Goal: Task Accomplishment & Management: Manage account settings

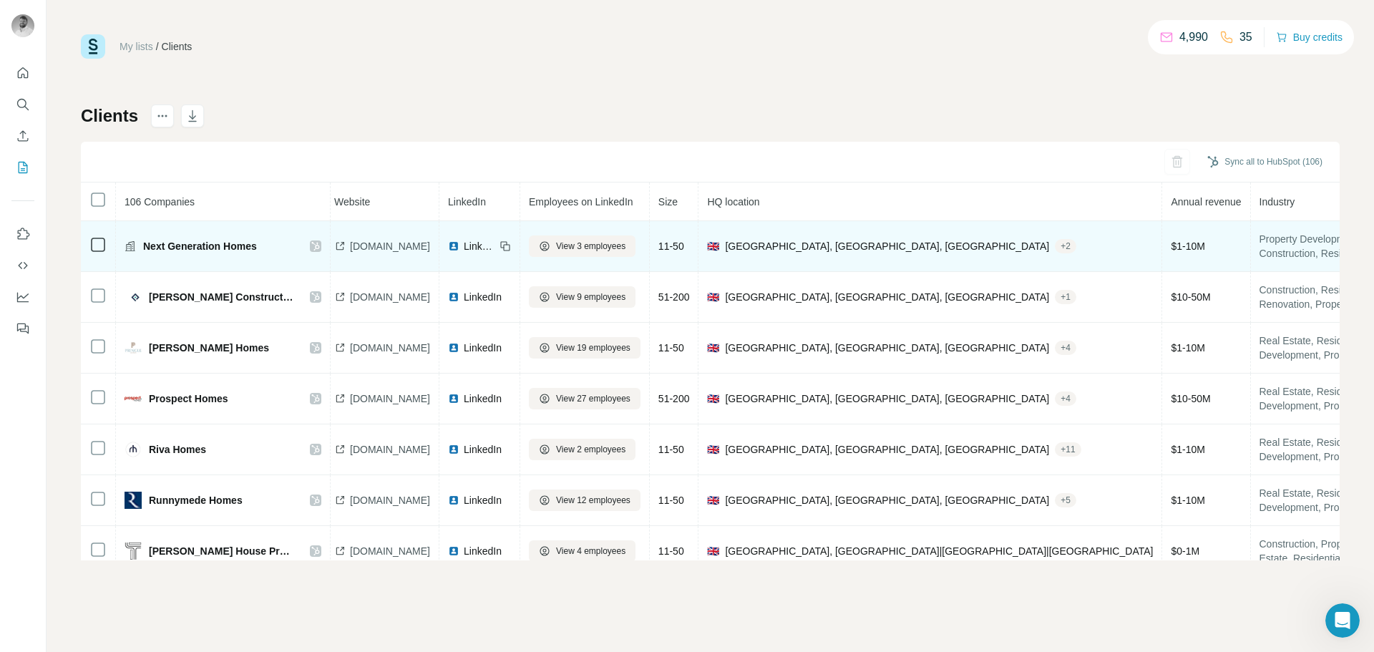
scroll to position [2, 0]
click at [625, 248] on span "View 3 employees" at bounding box center [590, 246] width 69 height 13
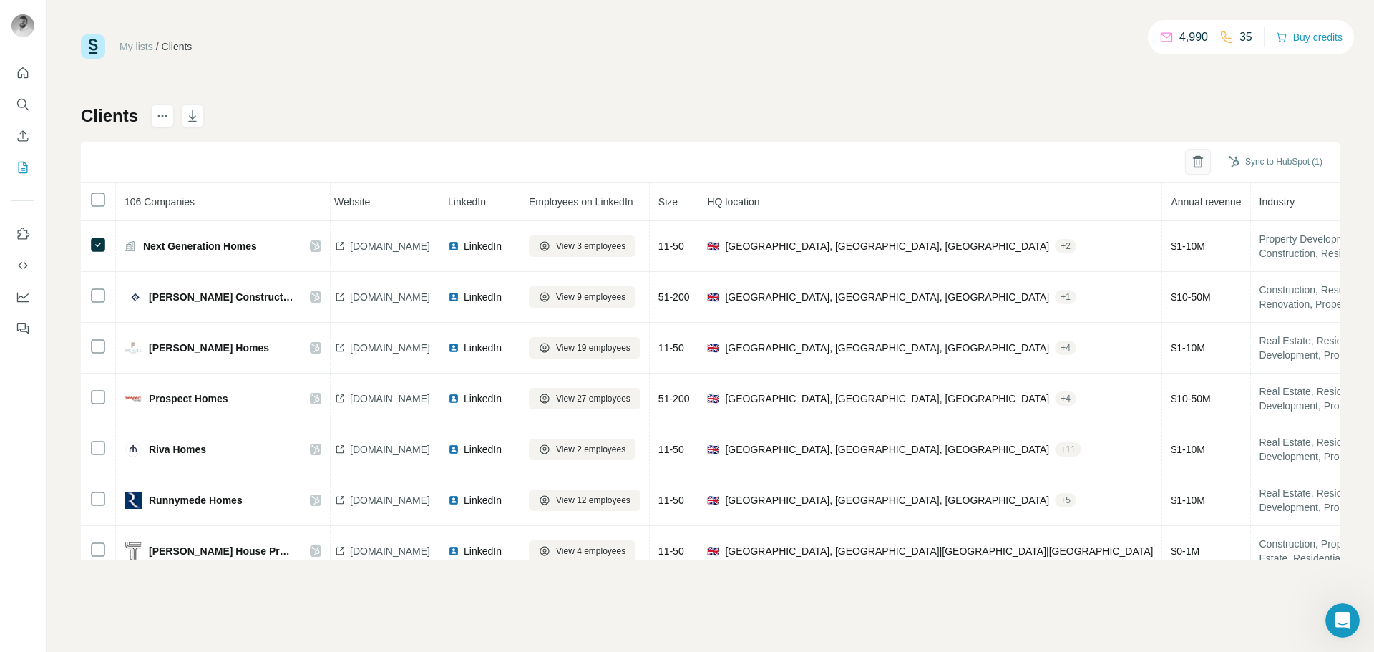
click at [1194, 167] on icon "button" at bounding box center [1198, 162] width 8 height 10
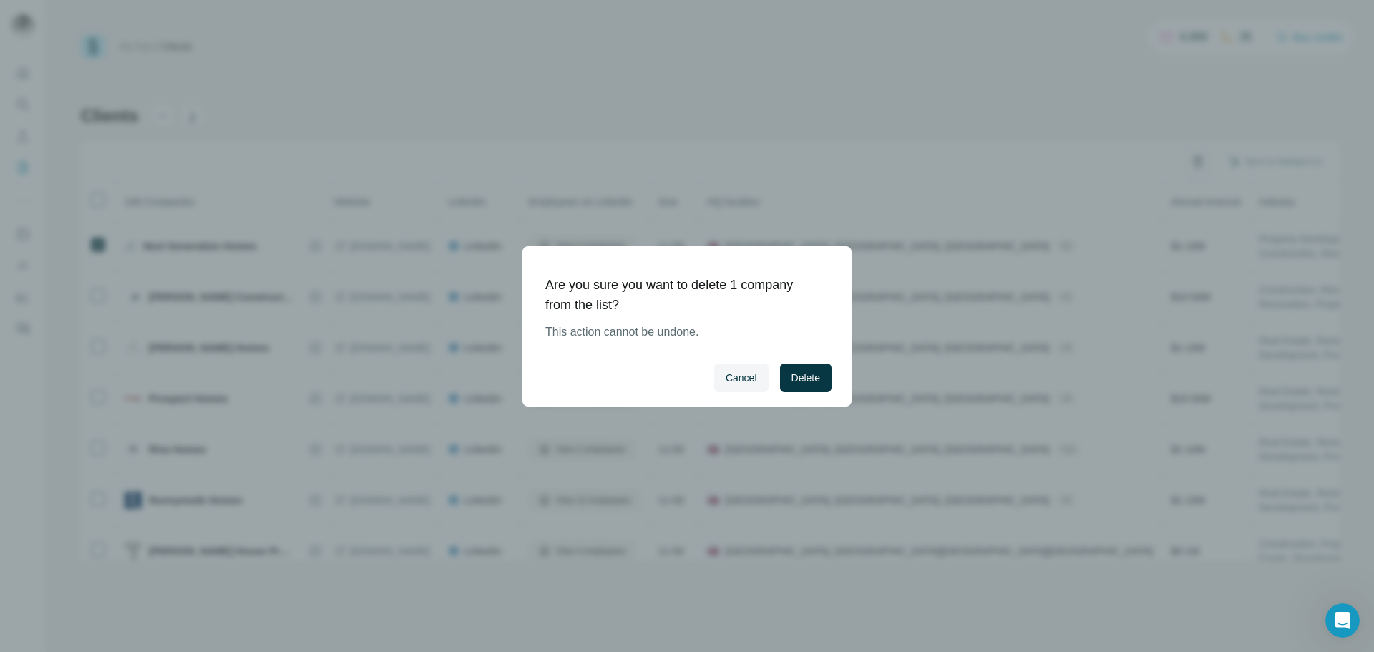
click at [796, 392] on div "Cancel Delete" at bounding box center [686, 377] width 329 height 57
click at [799, 386] on button "Delete" at bounding box center [806, 378] width 52 height 29
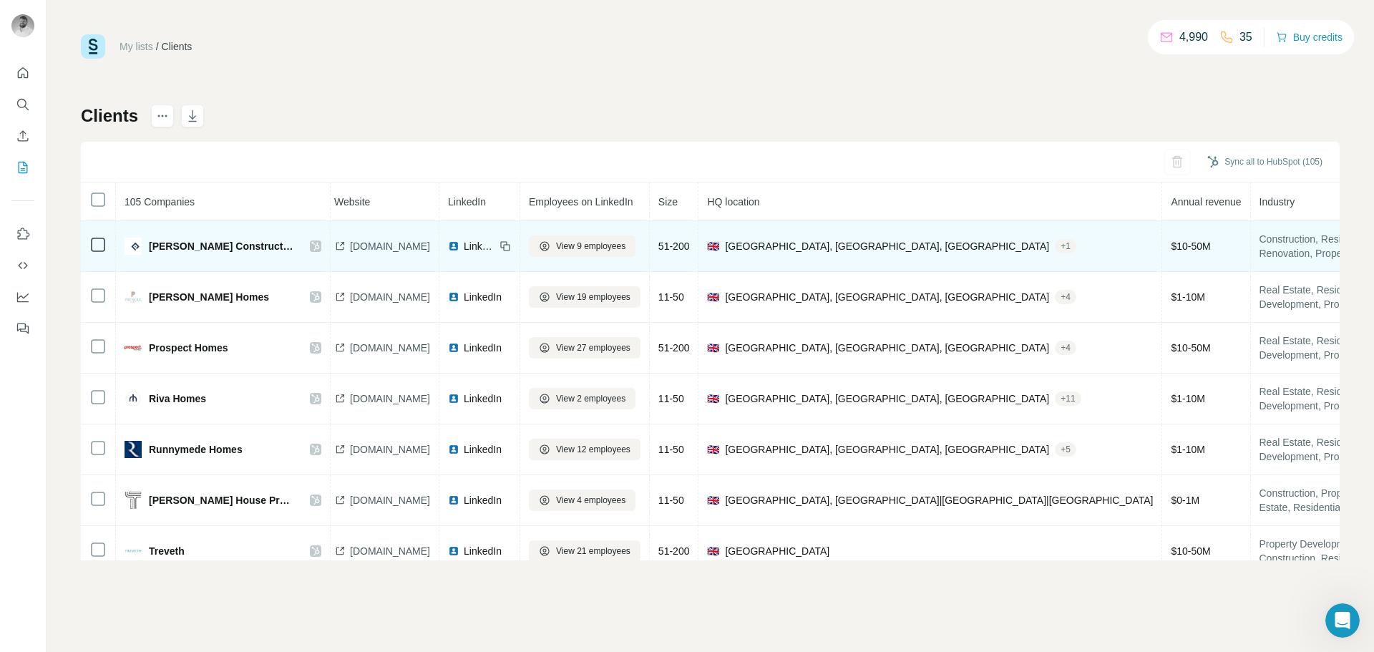
click at [424, 243] on span "[DOMAIN_NAME]" at bounding box center [390, 246] width 80 height 14
click at [520, 233] on td "LinkedIn" at bounding box center [479, 246] width 81 height 51
click at [495, 243] on span "LinkedIn" at bounding box center [479, 246] width 31 height 14
drag, startPoint x: 152, startPoint y: 258, endPoint x: 254, endPoint y: 258, distance: 101.6
click at [254, 258] on td "[PERSON_NAME] Construction Barnstaple" at bounding box center [223, 246] width 215 height 51
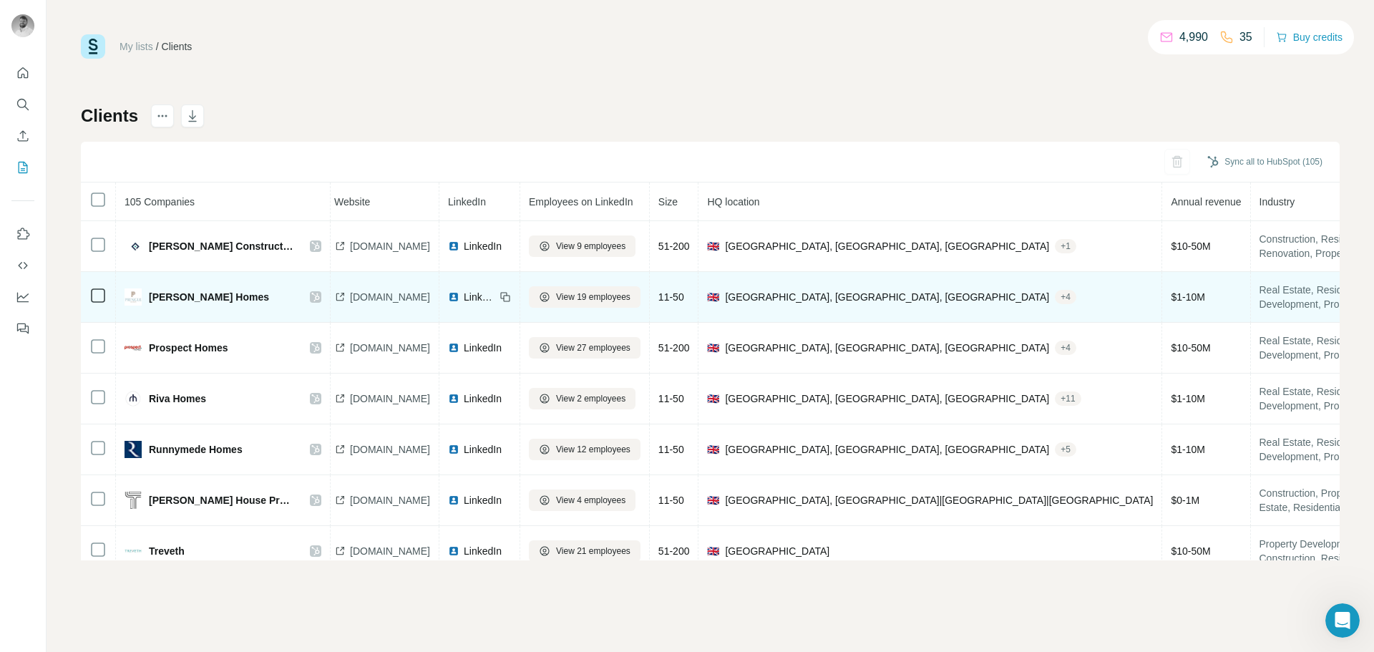
click at [175, 273] on td "[PERSON_NAME] Homes" at bounding box center [223, 297] width 215 height 51
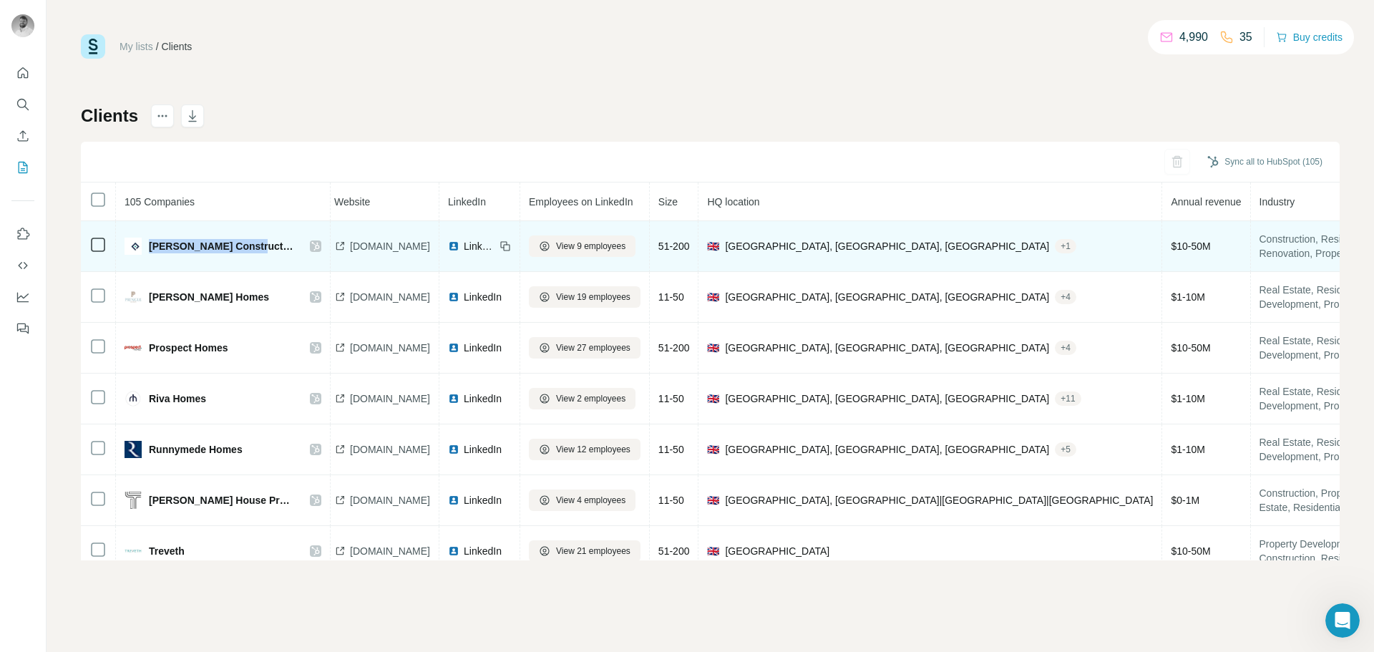
drag, startPoint x: 147, startPoint y: 260, endPoint x: 250, endPoint y: 265, distance: 102.5
click at [250, 265] on td "[PERSON_NAME] Construction Barnstaple" at bounding box center [223, 246] width 215 height 51
copy span "[PERSON_NAME] Construction"
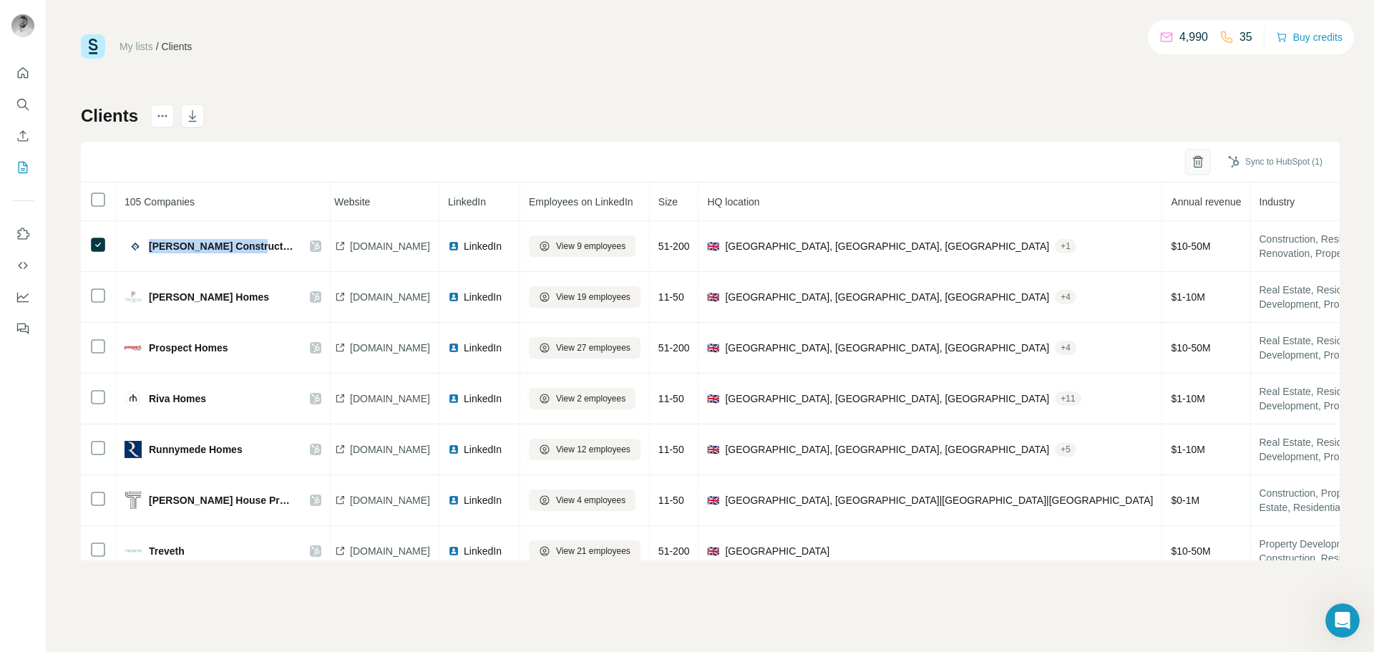
click at [1197, 156] on icon "button" at bounding box center [1198, 162] width 14 height 14
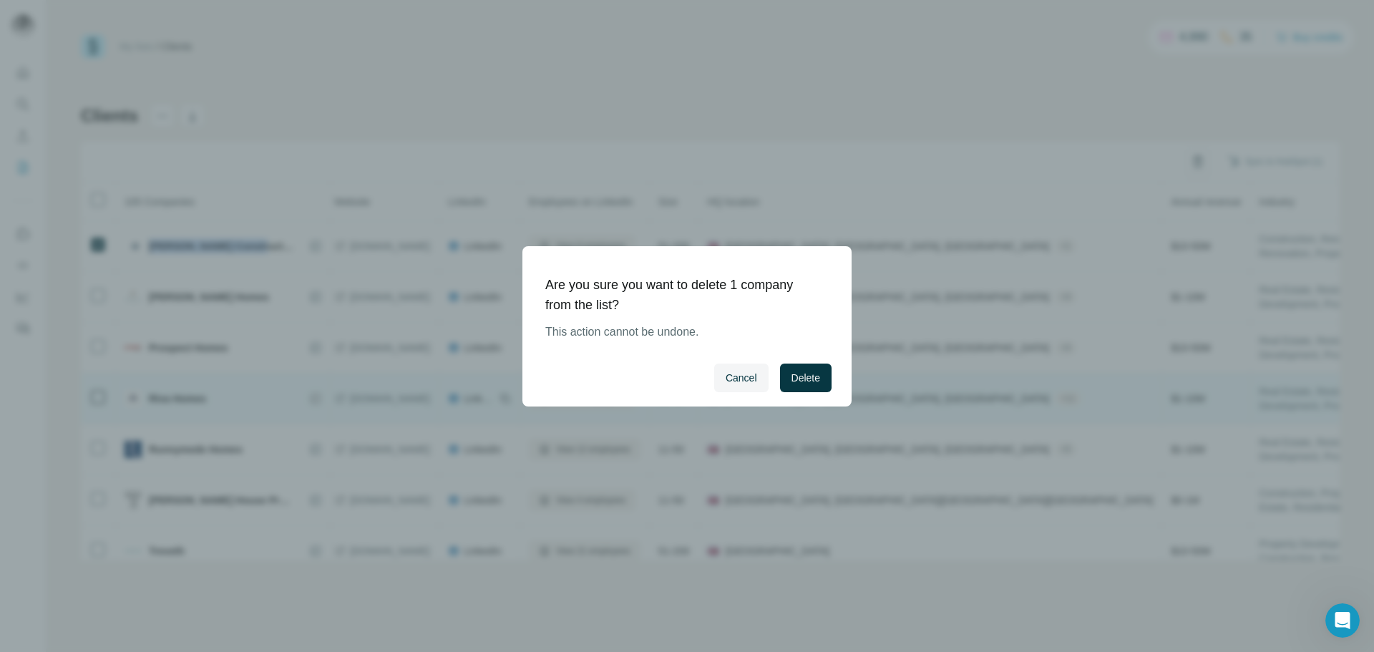
click at [791, 386] on button "Delete" at bounding box center [806, 378] width 52 height 29
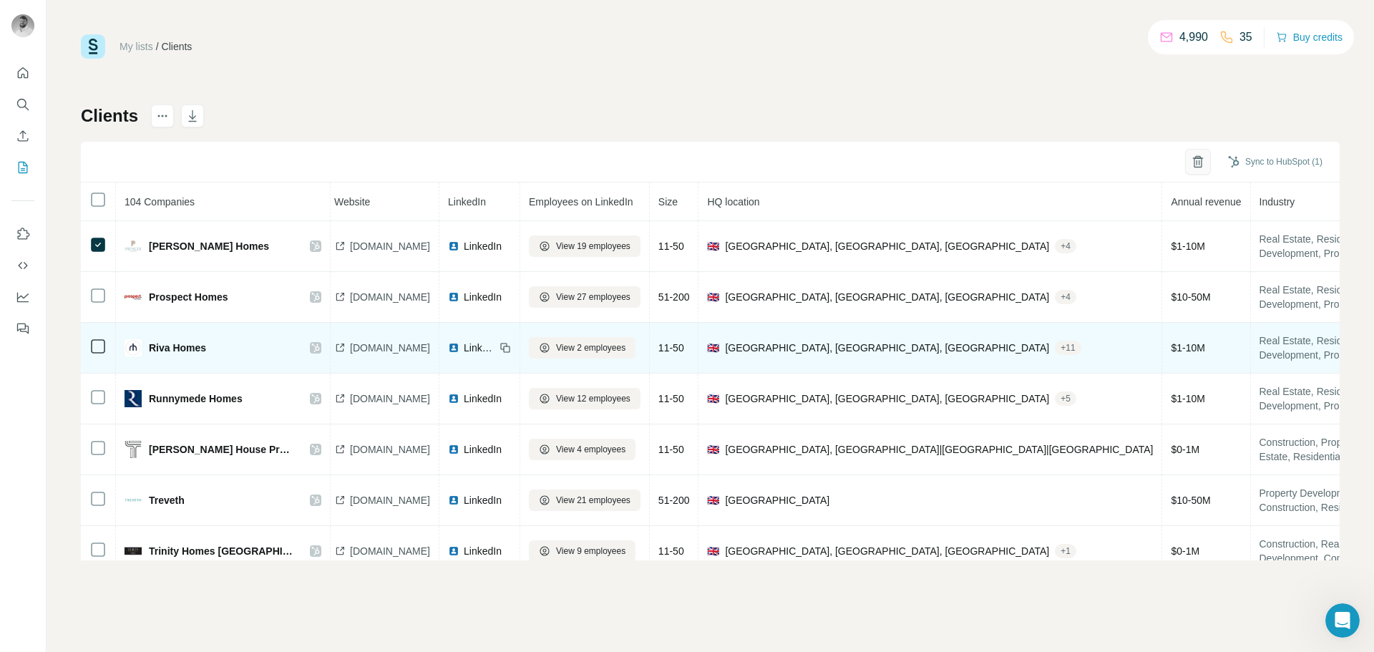
click at [1197, 165] on icon "button" at bounding box center [1198, 162] width 14 height 14
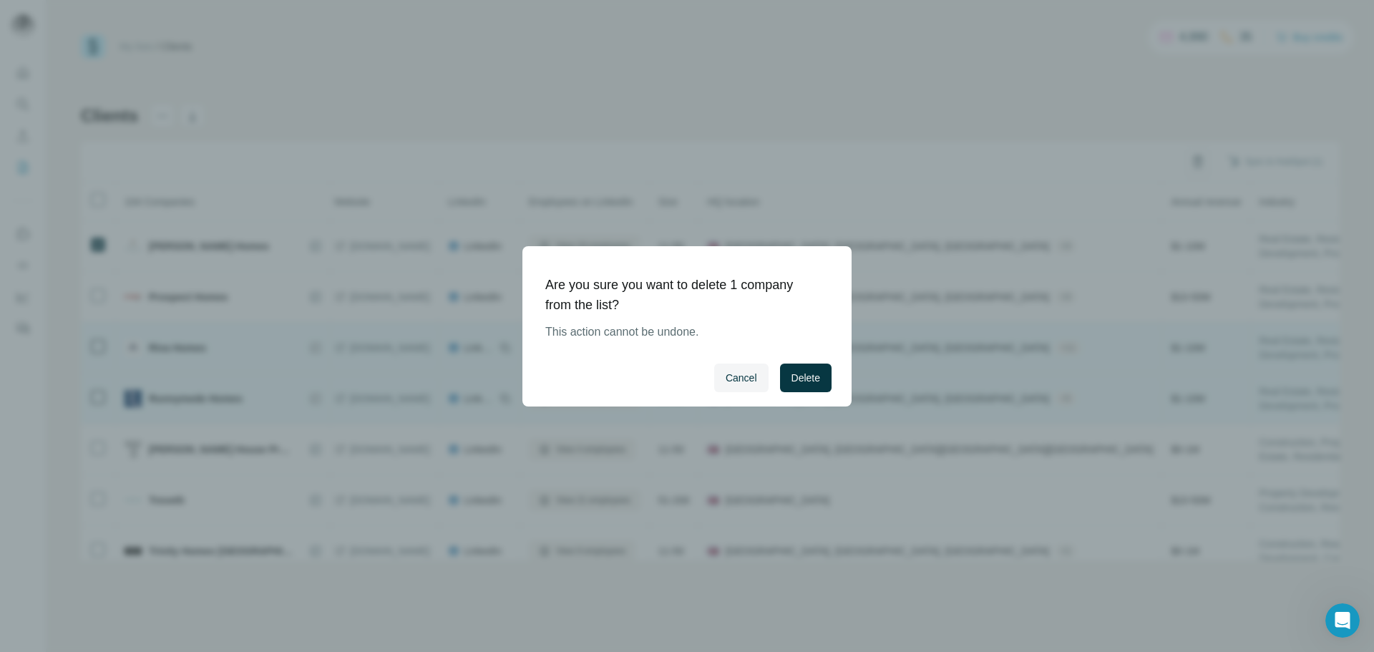
click at [794, 375] on span "Delete" at bounding box center [805, 378] width 29 height 14
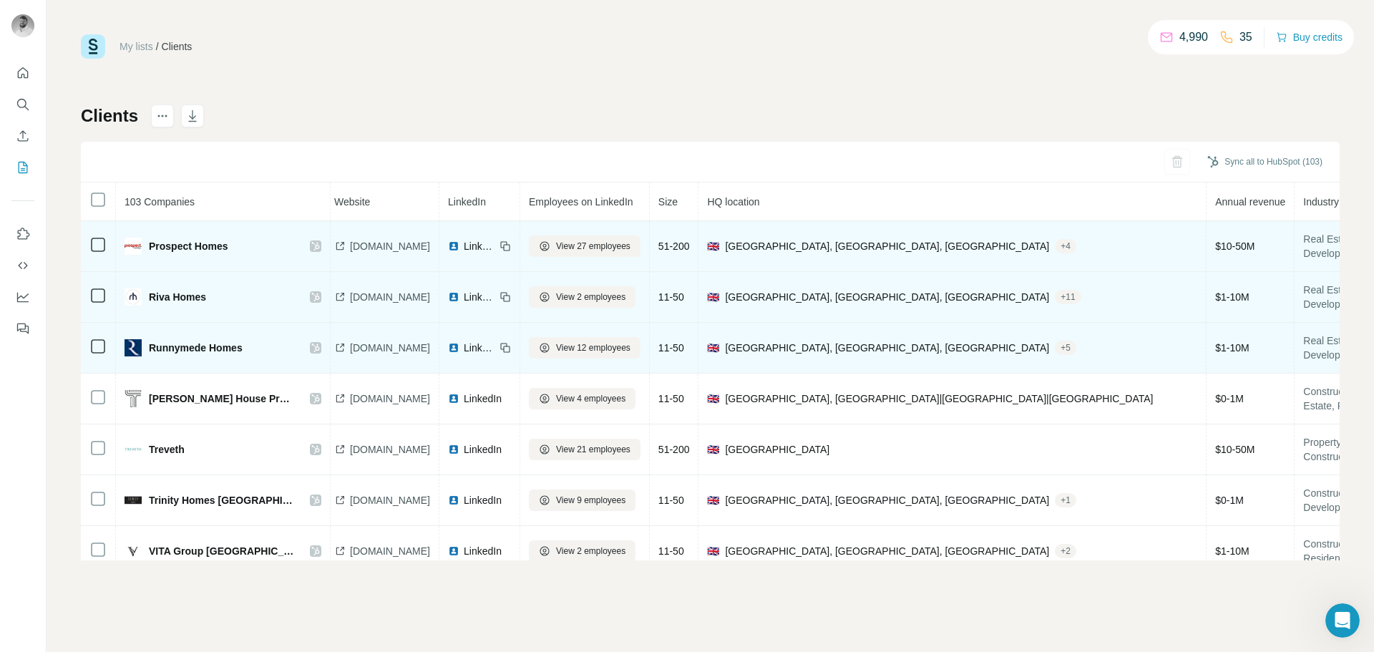
click at [376, 244] on span "[DOMAIN_NAME]" at bounding box center [390, 246] width 80 height 14
click at [495, 248] on span "LinkedIn" at bounding box center [479, 246] width 31 height 14
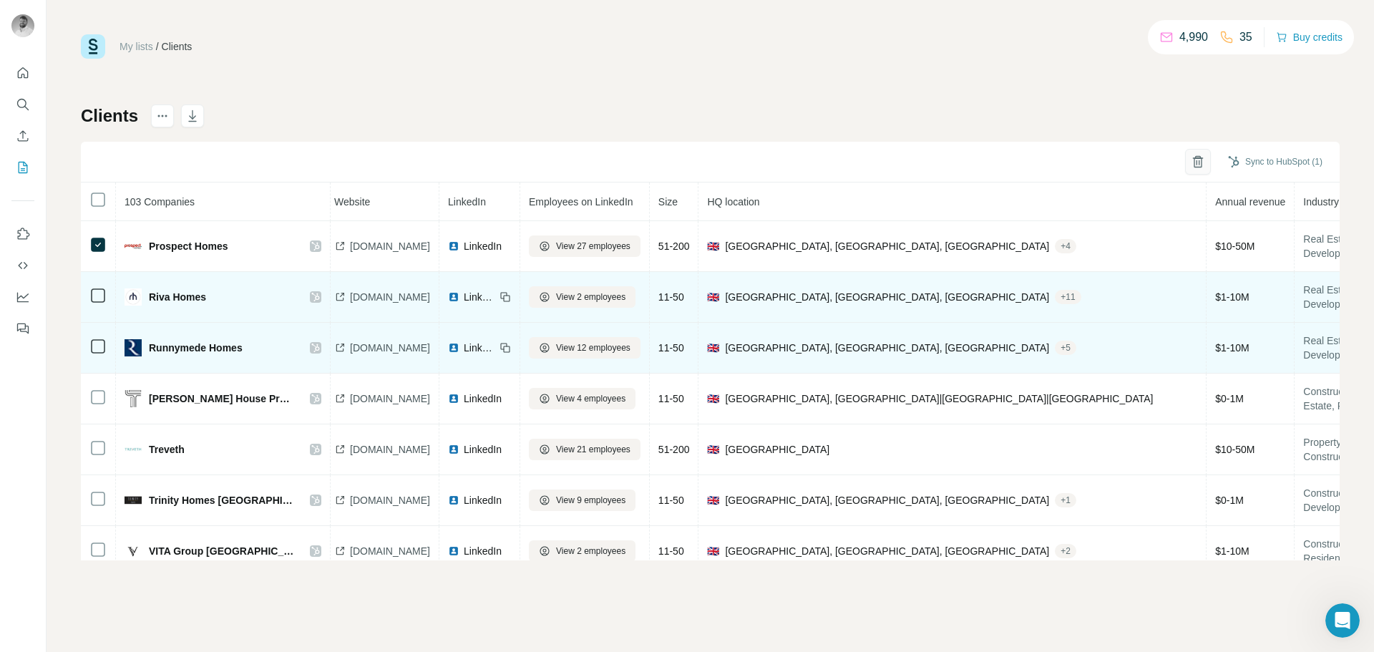
click at [1186, 152] on button "button" at bounding box center [1198, 162] width 26 height 26
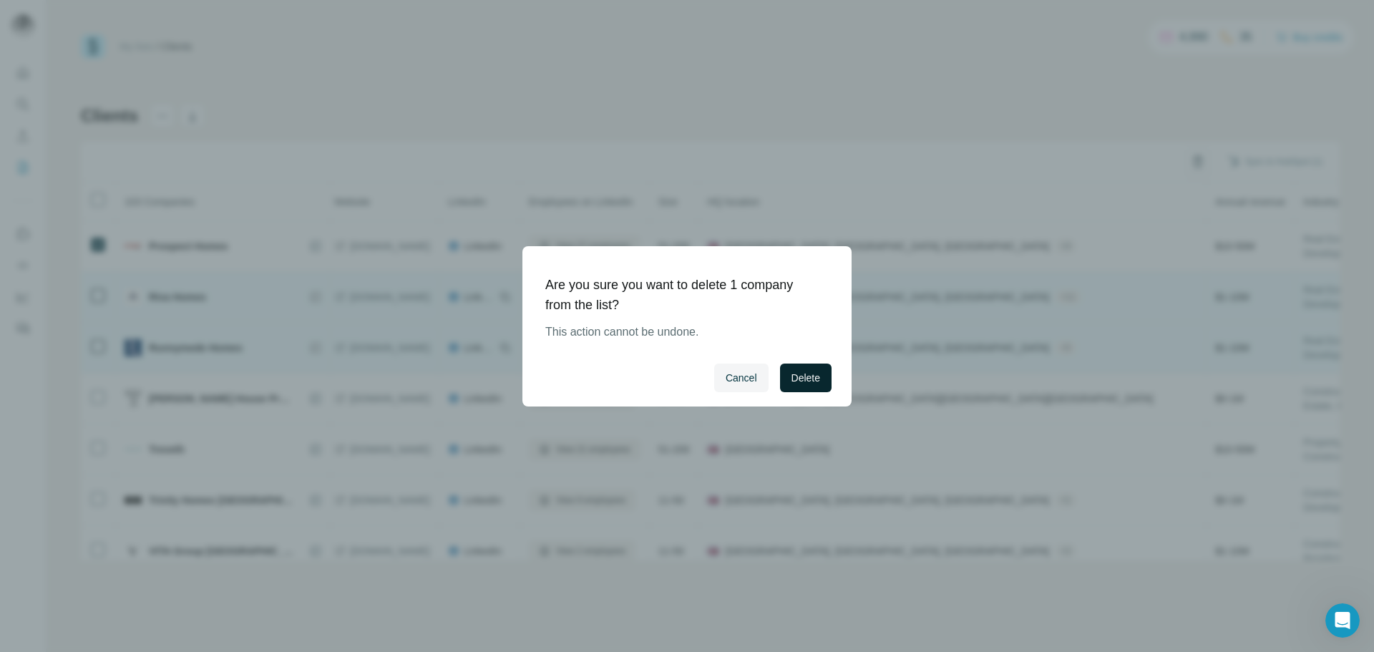
click at [794, 378] on span "Delete" at bounding box center [805, 378] width 29 height 14
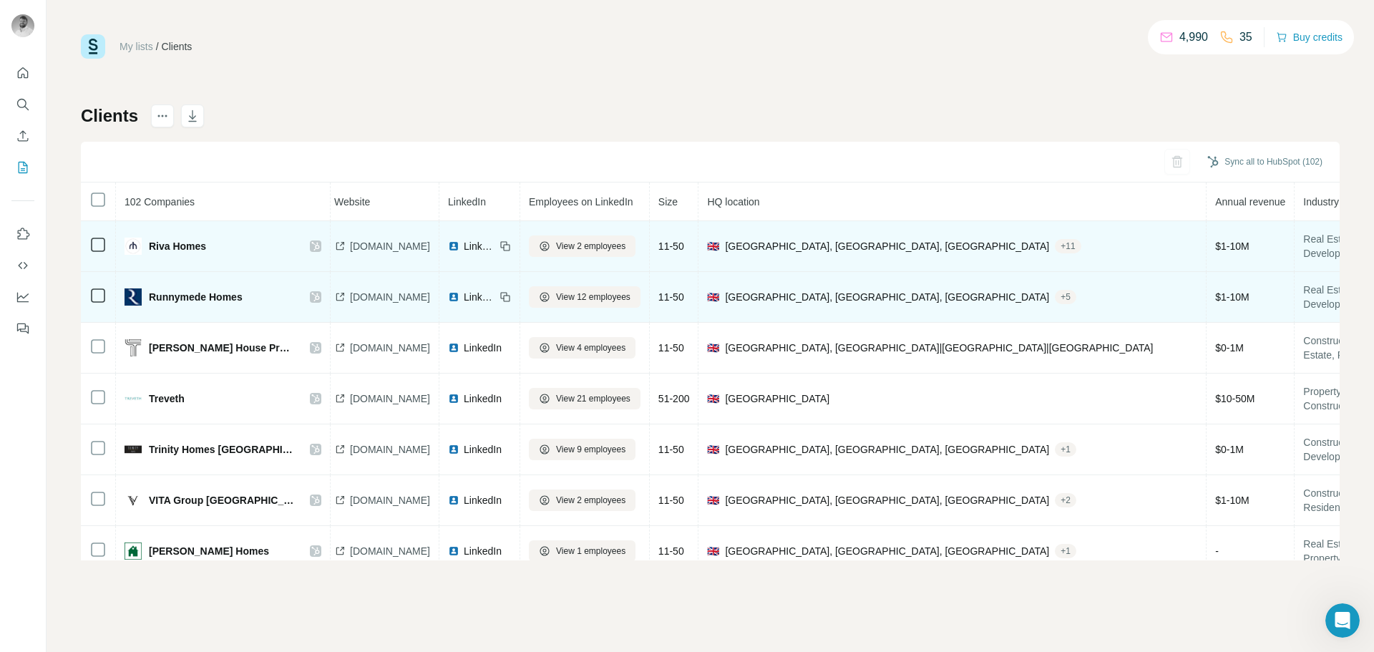
click at [389, 251] on span "[DOMAIN_NAME]" at bounding box center [390, 246] width 80 height 14
click at [495, 248] on span "LinkedIn" at bounding box center [479, 246] width 31 height 14
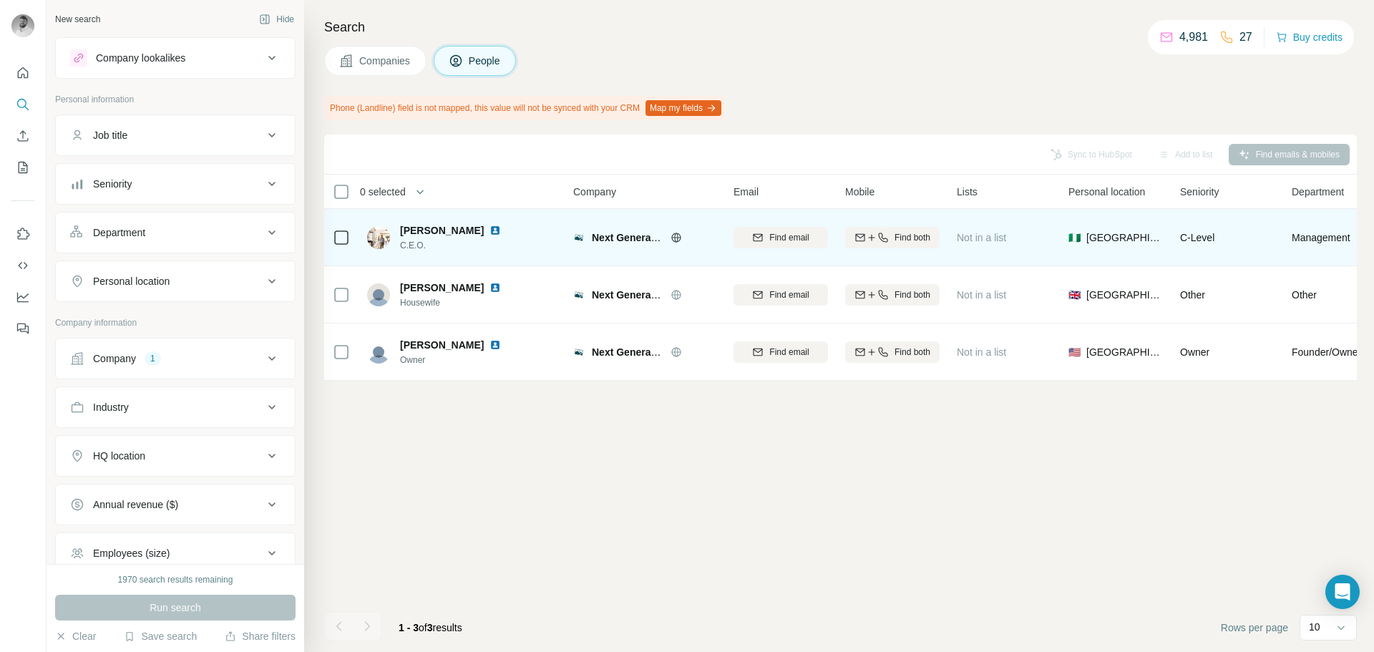
click at [495, 231] on img at bounding box center [494, 230] width 11 height 11
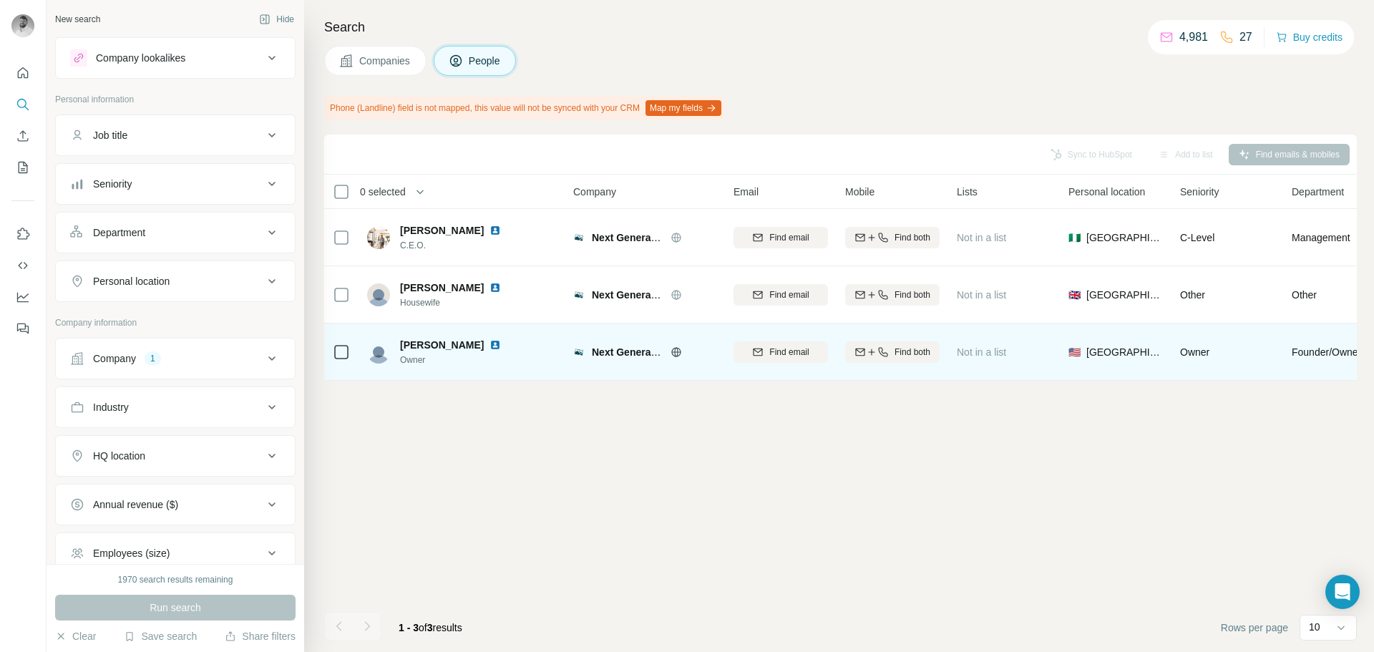
click at [492, 344] on img at bounding box center [494, 344] width 11 height 11
